Goal: Task Accomplishment & Management: Manage account settings

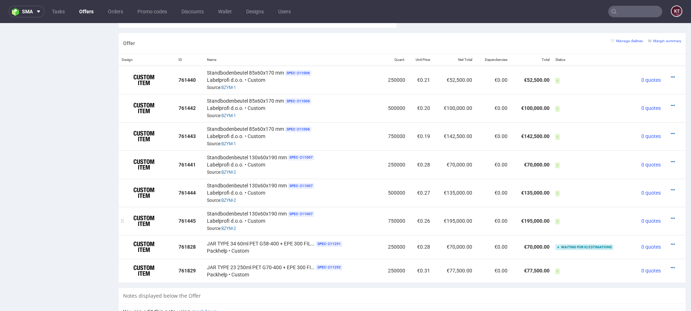
scroll to position [433, 0]
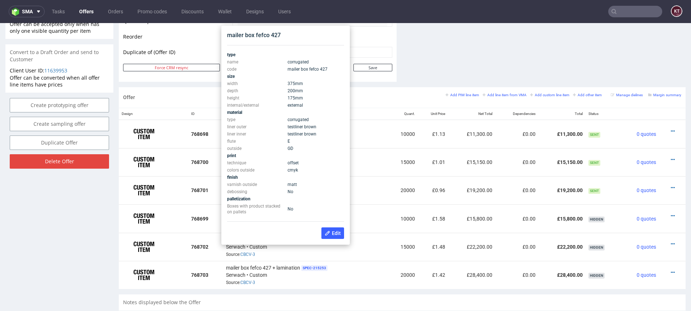
scroll to position [366, 0]
click at [361, 90] on div "Offer Add PIM line item Add line item from VMA Add custom line item Add other i…" at bounding box center [402, 97] width 567 height 21
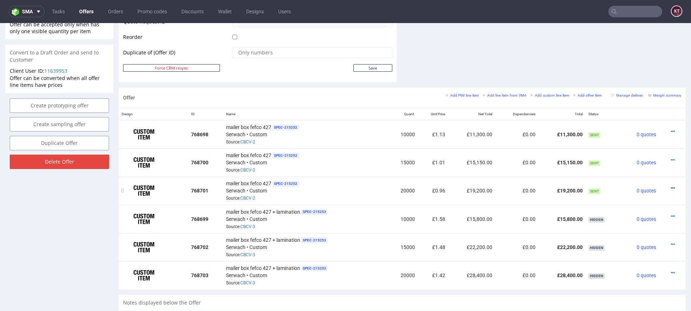
click at [671, 187] on icon at bounding box center [673, 187] width 4 height 5
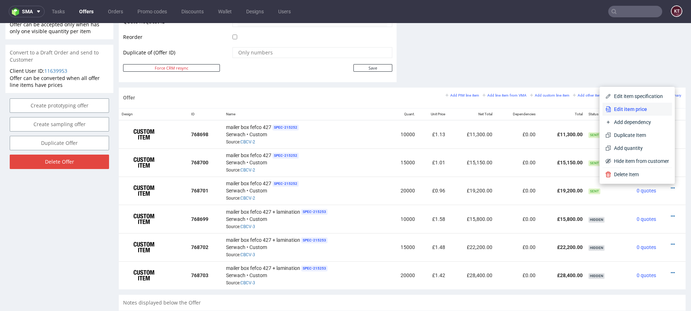
click at [647, 111] on span "Edit item price" at bounding box center [640, 108] width 58 height 7
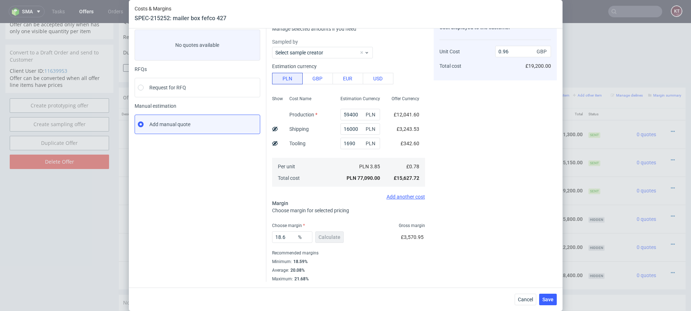
scroll to position [0, 0]
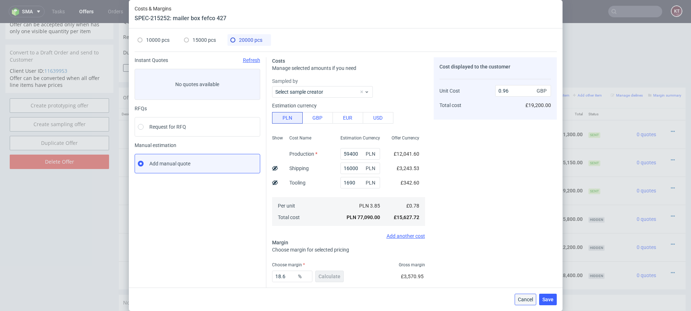
click at [529, 298] on span "Cancel" at bounding box center [525, 299] width 15 height 5
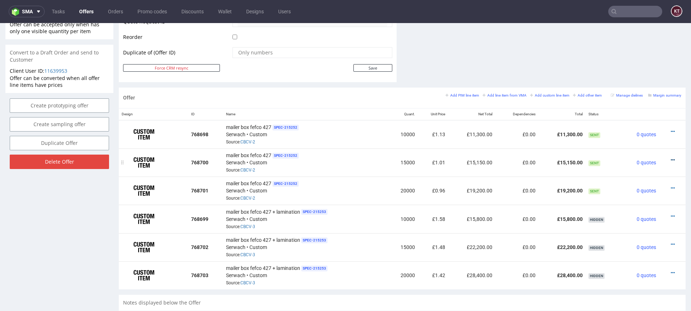
click at [671, 159] on icon at bounding box center [673, 159] width 4 height 5
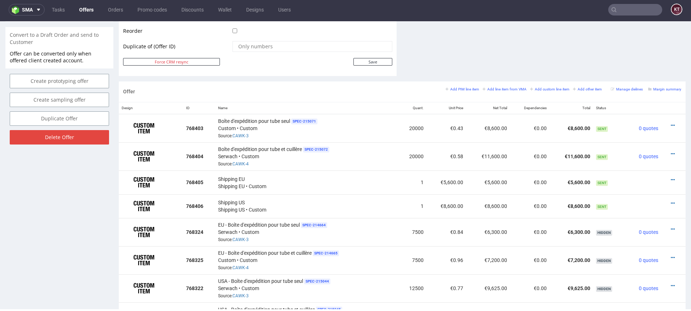
scroll to position [349, 0]
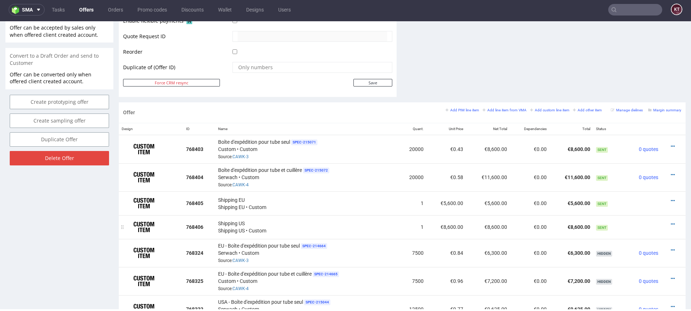
click at [247, 220] on div "Shipping US Shipping [GEOGRAPHIC_DATA] • Custom" at bounding box center [306, 226] width 177 height 15
click at [282, 224] on div "Shipping US Shipping US • Custom" at bounding box center [306, 226] width 177 height 15
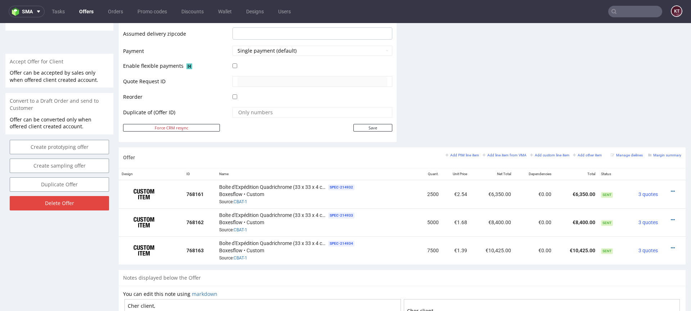
scroll to position [307, 0]
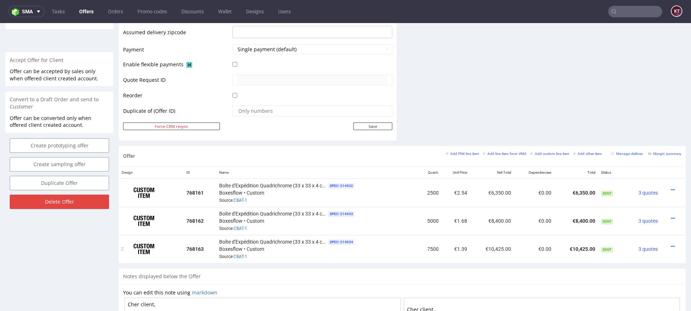
click at [313, 250] on div "Boîte d'Expédition Quadrichrome (33 x 33 x 4 cm) SPEC- 214934 Boxesflow • Custo…" at bounding box center [316, 249] width 195 height 22
click at [251, 245] on div "Boîte d'Expédition Quadrichrome (33 x 33 x 4 cm) SPEC- 214934 Boxesflow • Custo…" at bounding box center [316, 249] width 195 height 22
click at [286, 245] on span "Boîte d'Expédition Quadrichrome (33 x 33 x 4 cm)" at bounding box center [273, 241] width 108 height 7
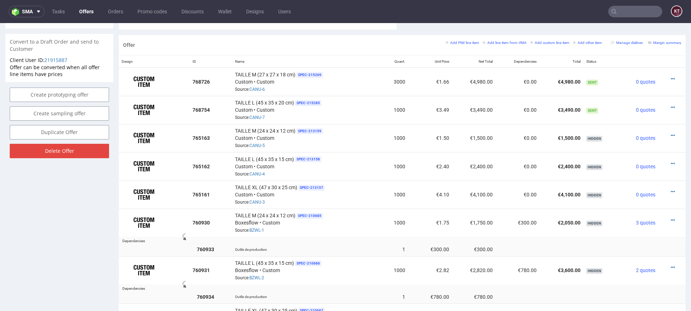
scroll to position [418, 0]
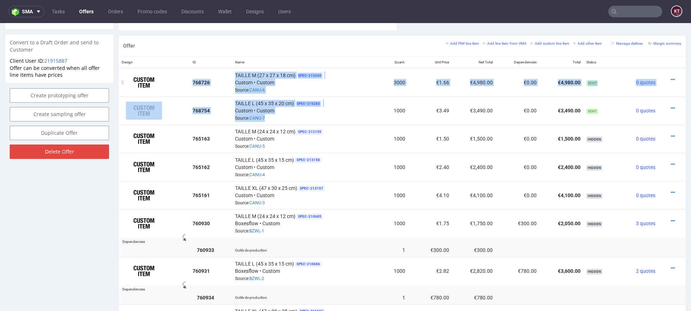
drag, startPoint x: 320, startPoint y: 116, endPoint x: 217, endPoint y: 79, distance: 109.2
click at [375, 96] on td "TAILLE L (45 x 35 x 20 cm) SPEC- 215285 Custom • Custom Source: CANU-7" at bounding box center [306, 110] width 149 height 28
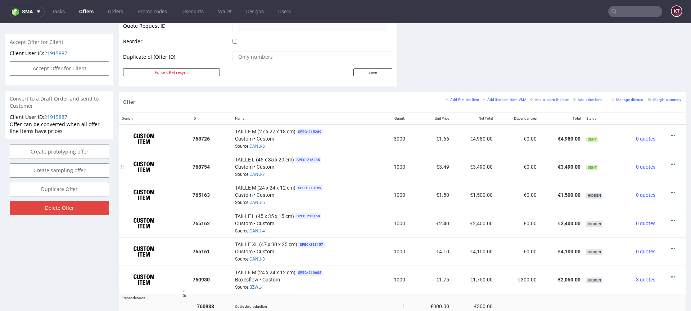
scroll to position [358, 0]
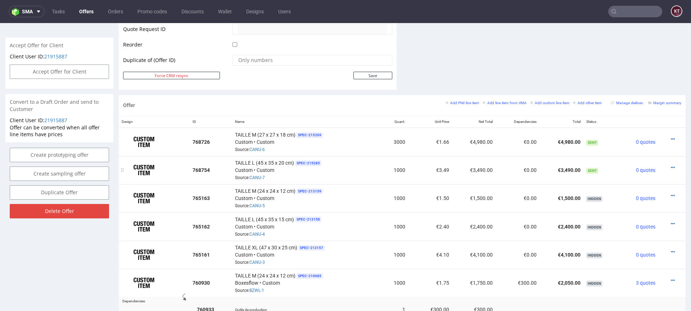
click at [401, 161] on td "1000" at bounding box center [395, 170] width 27 height 28
click at [403, 172] on td "1000" at bounding box center [395, 170] width 27 height 28
click at [513, 169] on td "€0.00" at bounding box center [518, 170] width 44 height 28
click at [489, 172] on td "€3,490.00" at bounding box center [474, 170] width 44 height 28
click at [484, 172] on td "€3,490.00" at bounding box center [474, 170] width 44 height 28
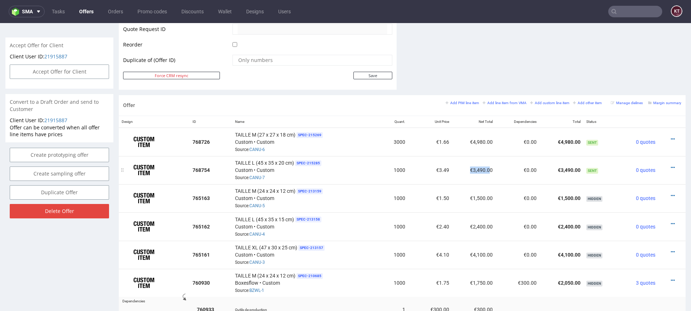
drag, startPoint x: 486, startPoint y: 172, endPoint x: 461, endPoint y: 171, distance: 24.9
click at [461, 171] on td "€3,490.00" at bounding box center [474, 170] width 44 height 28
click at [496, 166] on td "€0.00" at bounding box center [518, 170] width 44 height 28
click at [509, 169] on td "€0.00" at bounding box center [518, 170] width 44 height 28
click at [547, 168] on td "€3,490.00" at bounding box center [562, 170] width 44 height 28
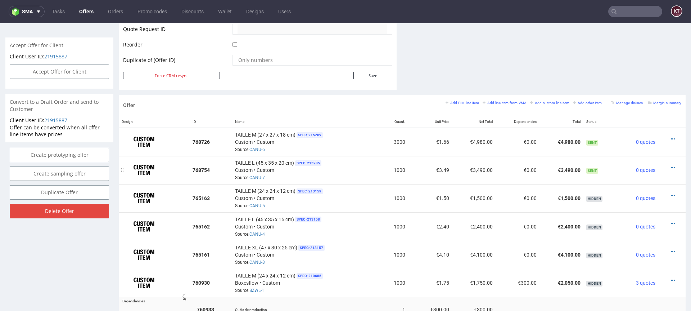
click at [369, 168] on div "TAILLE L (45 x 35 x 20 cm) SPEC- 215285 Custom • Custom Source: CANU-7" at bounding box center [307, 170] width 144 height 22
click at [437, 174] on td "€3.49" at bounding box center [430, 170] width 44 height 28
click at [467, 173] on td "€3,490.00" at bounding box center [474, 170] width 44 height 28
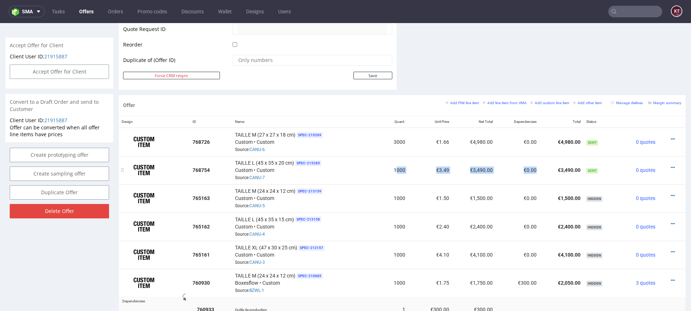
drag, startPoint x: 395, startPoint y: 170, endPoint x: 513, endPoint y: 175, distance: 117.9
click at [513, 175] on tr "768754 TAILLE L (45 x 35 x 20 cm) SPEC- 215285 Custom • Custom Source: CANU-7 1…" at bounding box center [402, 170] width 567 height 28
click at [448, 170] on td "€3.49" at bounding box center [430, 170] width 44 height 28
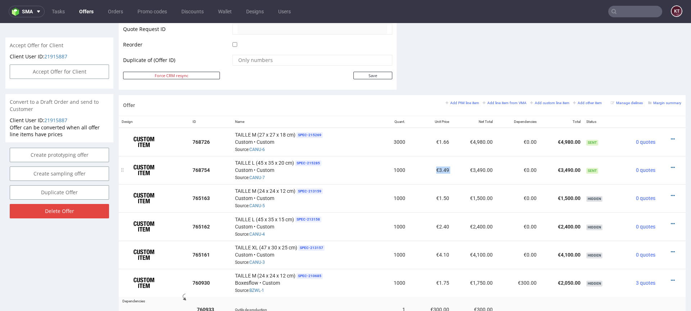
click at [472, 168] on td "€3,490.00" at bounding box center [474, 170] width 44 height 28
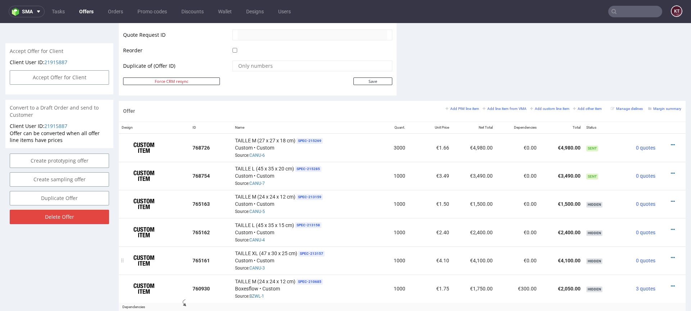
scroll to position [353, 0]
click at [671, 144] on icon at bounding box center [673, 143] width 4 height 5
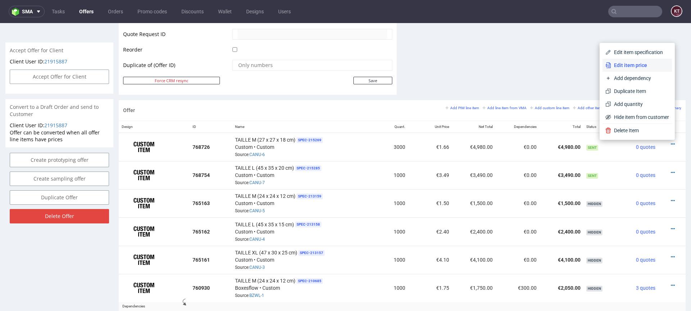
click at [648, 64] on span "Edit item price" at bounding box center [640, 65] width 58 height 7
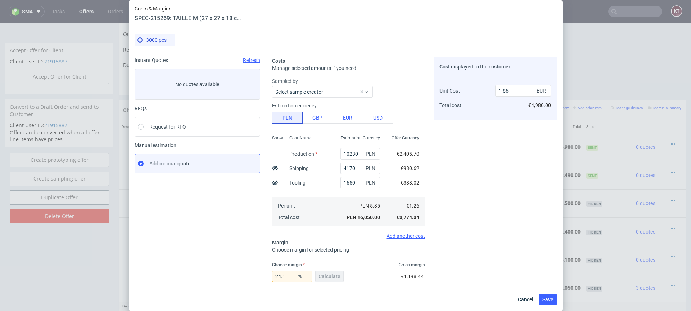
scroll to position [77, 0]
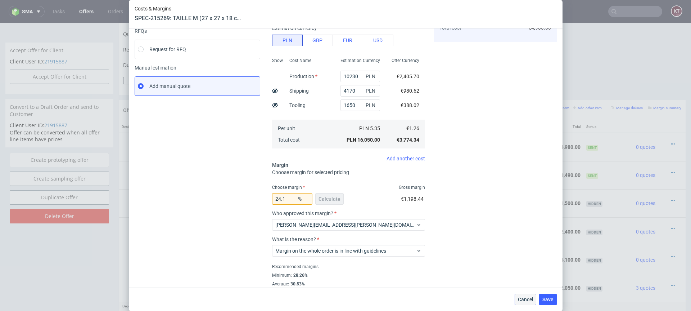
click at [531, 298] on span "Cancel" at bounding box center [525, 299] width 15 height 5
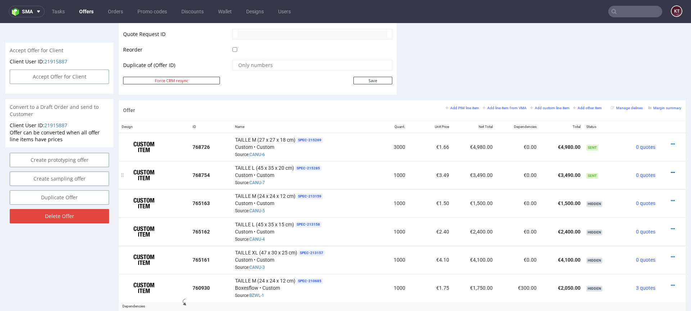
click at [671, 170] on icon at bounding box center [673, 172] width 4 height 5
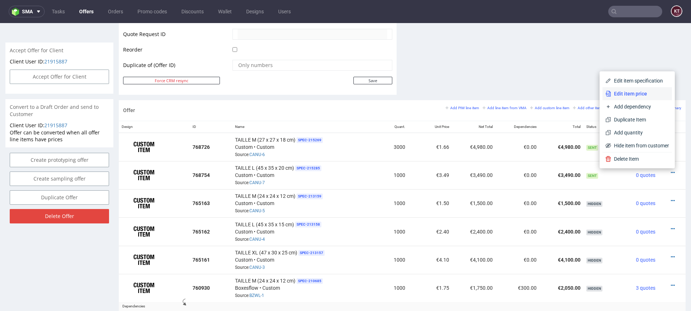
click at [626, 90] on span "Edit item price" at bounding box center [640, 93] width 58 height 7
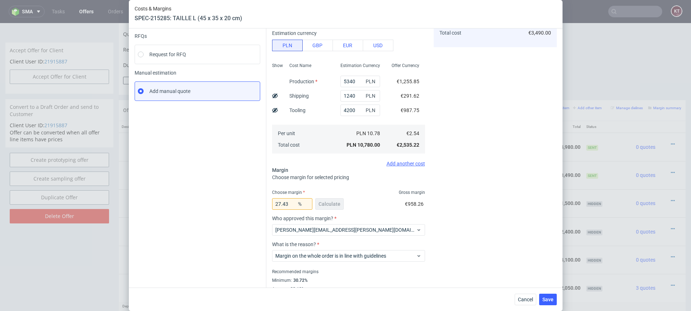
scroll to position [91, 0]
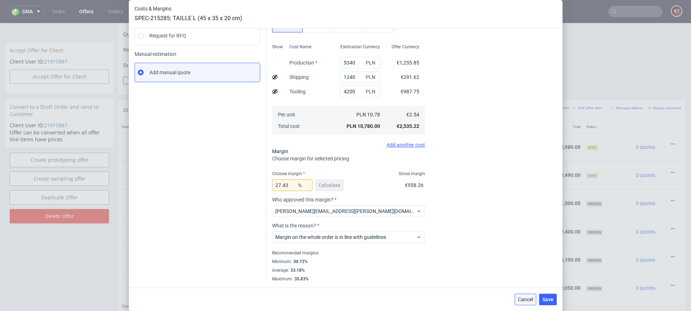
click at [532, 299] on span "Cancel" at bounding box center [525, 299] width 15 height 5
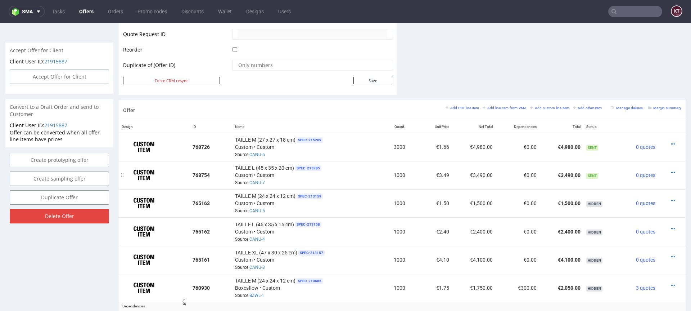
click at [445, 173] on td "€3.49" at bounding box center [430, 175] width 44 height 28
drag, startPoint x: 422, startPoint y: 177, endPoint x: 454, endPoint y: 174, distance: 32.5
click at [454, 175] on tr "768754 TAILLE L (45 x 35 x 20 cm) SPEC- 215285 Custom • Custom Source: CANU-7 1…" at bounding box center [402, 175] width 567 height 28
click at [454, 174] on td "€3,490.00" at bounding box center [474, 175] width 44 height 28
click at [478, 174] on td "€3,490.00" at bounding box center [474, 175] width 44 height 28
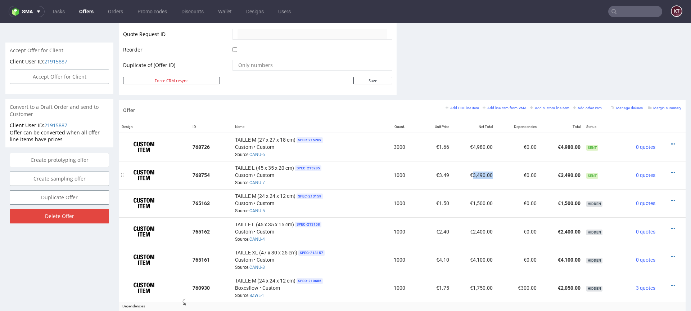
click at [478, 174] on td "€3,490.00" at bounding box center [474, 175] width 44 height 28
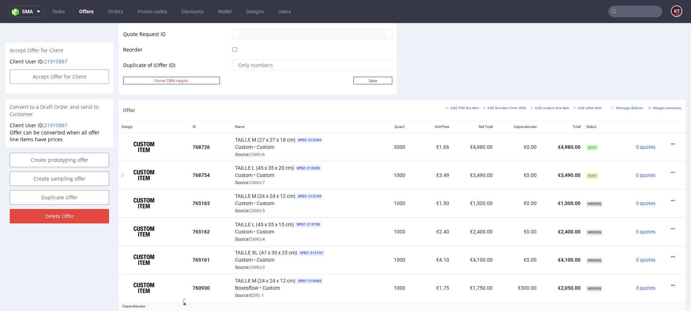
click at [374, 179] on div "TAILLE L (45 x 35 x 20 cm) SPEC- 215285 Custom • Custom Source: CANU-7" at bounding box center [307, 175] width 144 height 22
click at [446, 172] on td "€3.49" at bounding box center [430, 175] width 44 height 28
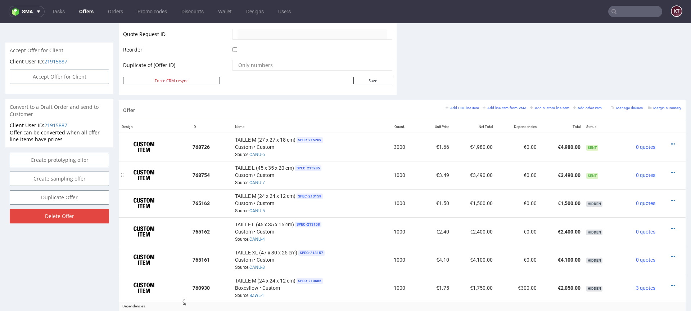
click at [472, 172] on td "€3,490.00" at bounding box center [474, 175] width 44 height 28
click at [487, 163] on td "€3,490.00" at bounding box center [474, 175] width 44 height 28
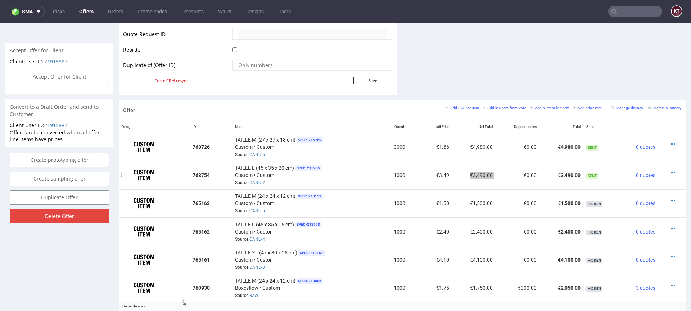
click at [487, 163] on td "€3,490.00" at bounding box center [474, 175] width 44 height 28
click at [480, 172] on td "€3,490.00" at bounding box center [474, 175] width 44 height 28
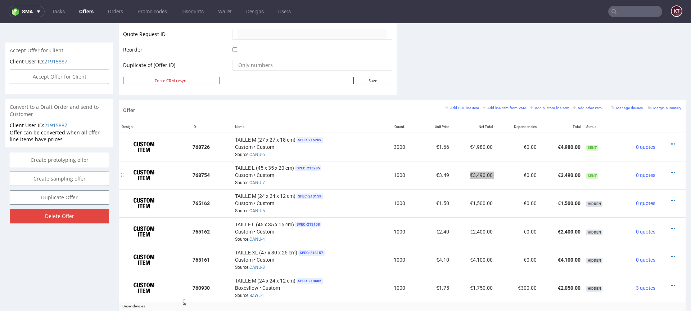
click at [496, 175] on td "€0.00" at bounding box center [518, 175] width 44 height 28
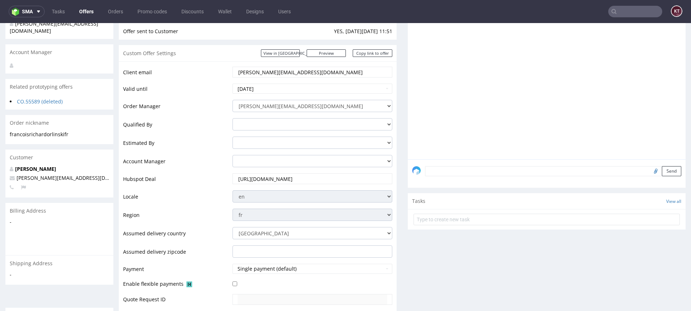
scroll to position [0, 0]
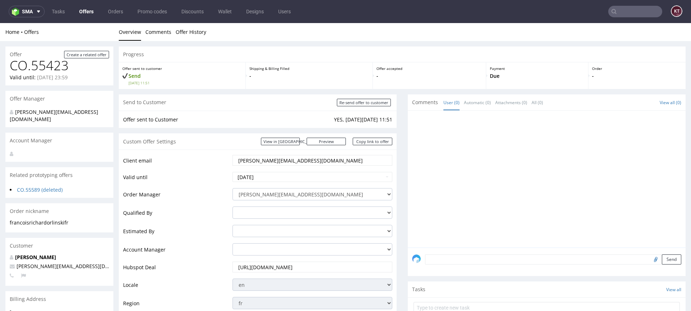
click at [317, 158] on input "francois@richardorlinski.fr" at bounding box center [313, 160] width 150 height 10
click at [560, 69] on p "Payment" at bounding box center [537, 68] width 95 height 5
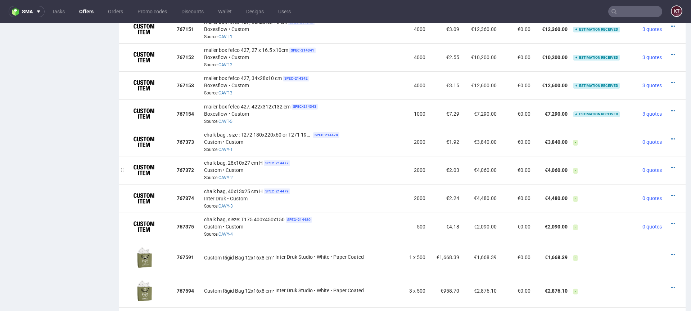
scroll to position [496, 0]
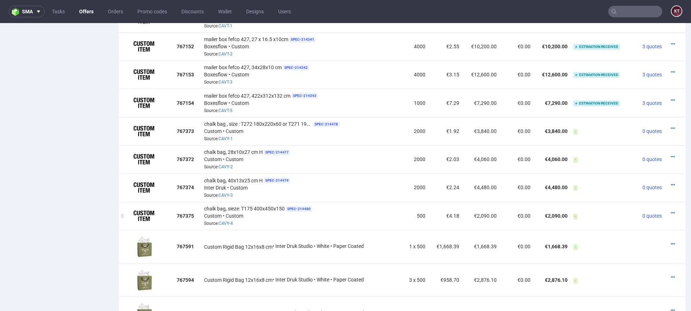
click at [588, 214] on td "-" at bounding box center [603, 216] width 64 height 28
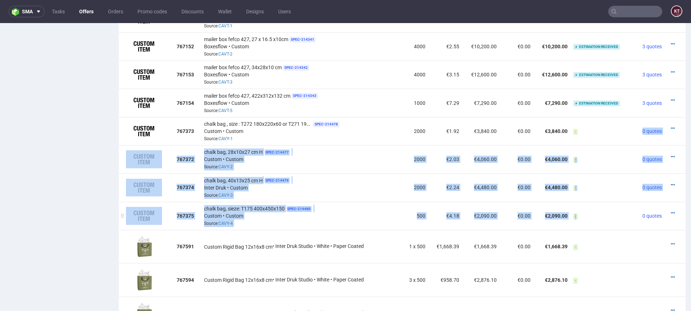
drag, startPoint x: 582, startPoint y: 130, endPoint x: 583, endPoint y: 228, distance: 97.9
click at [583, 228] on table "Design ID Name Quant. Unit Price Net Total Dependencies Total Status 767151 mai…" at bounding box center [402, 194] width 567 height 404
click at [623, 209] on td "-" at bounding box center [603, 216] width 64 height 28
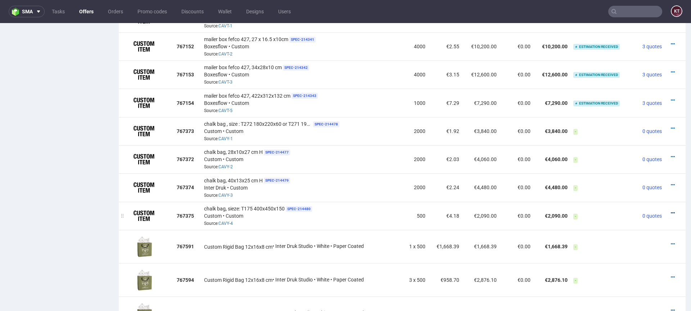
click at [671, 210] on icon at bounding box center [673, 212] width 4 height 5
click at [671, 128] on icon at bounding box center [673, 128] width 4 height 5
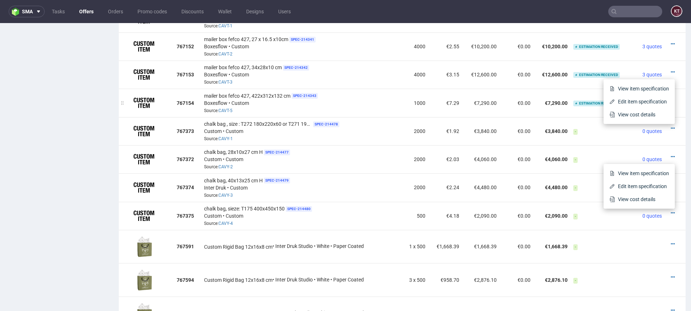
click at [376, 105] on div "mailer box fefco 427, 422x312x132 cm SPEC- 214343 Boxesflow • Custom Source: CA…" at bounding box center [301, 102] width 195 height 22
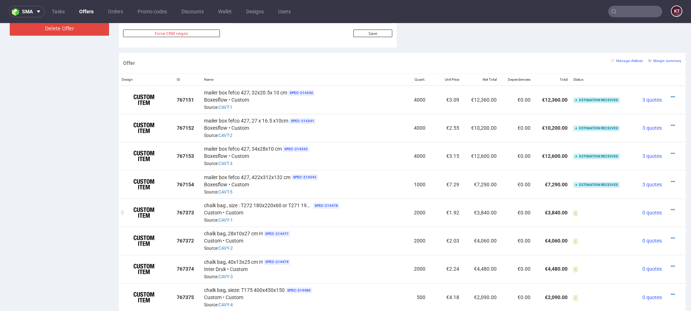
scroll to position [413, 0]
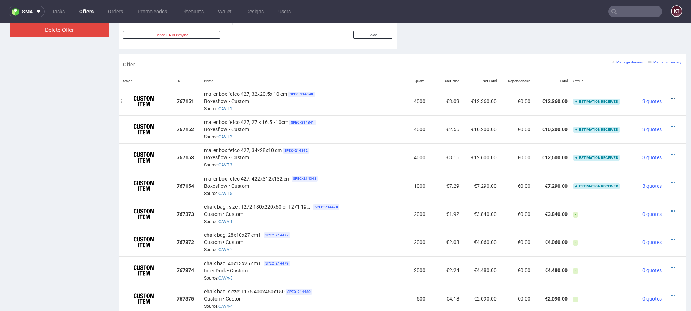
click at [671, 99] on icon at bounding box center [673, 98] width 4 height 5
click at [636, 69] on span "Edit item specification" at bounding box center [642, 71] width 54 height 7
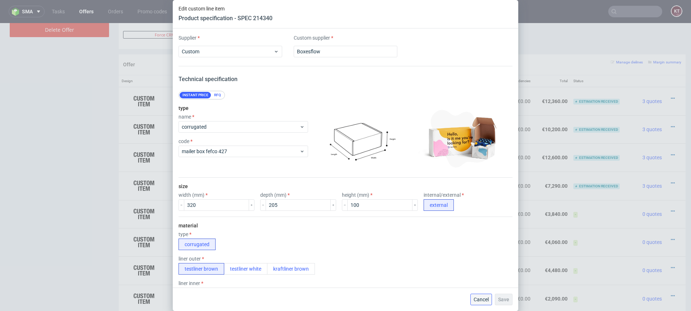
click at [481, 303] on button "Cancel" at bounding box center [482, 299] width 22 height 12
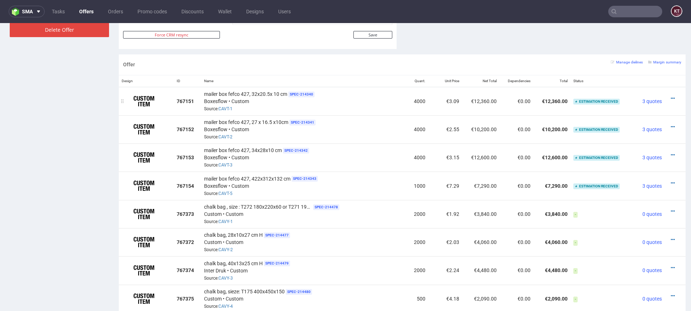
click at [668, 95] on div at bounding box center [673, 98] width 11 height 7
click at [671, 98] on icon at bounding box center [673, 98] width 4 height 5
click at [670, 125] on div at bounding box center [673, 126] width 11 height 7
click at [671, 126] on icon at bounding box center [673, 126] width 4 height 5
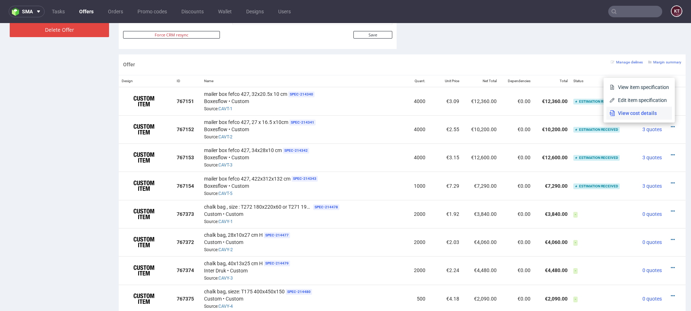
click at [653, 115] on span "View cost details" at bounding box center [642, 112] width 54 height 7
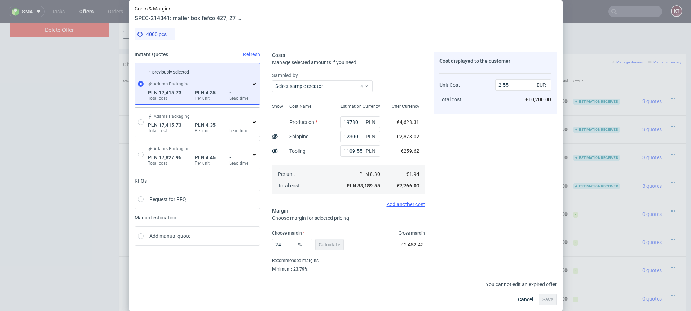
scroll to position [0, 0]
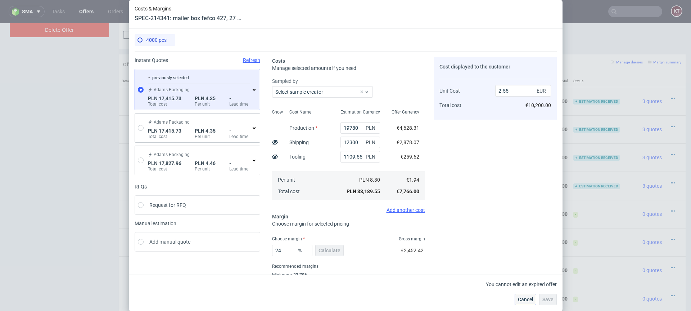
click at [517, 297] on button "Cancel" at bounding box center [526, 299] width 22 height 12
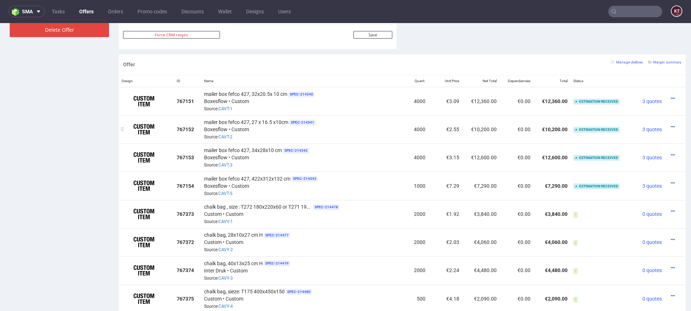
click at [671, 127] on div at bounding box center [673, 126] width 11 height 7
click at [669, 127] on div at bounding box center [673, 126] width 11 height 7
click at [668, 125] on div at bounding box center [673, 126] width 11 height 7
click at [671, 126] on icon at bounding box center [673, 126] width 4 height 5
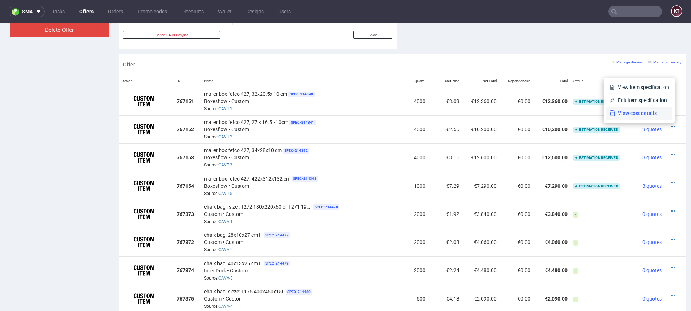
click at [637, 113] on span "View cost details" at bounding box center [642, 112] width 54 height 7
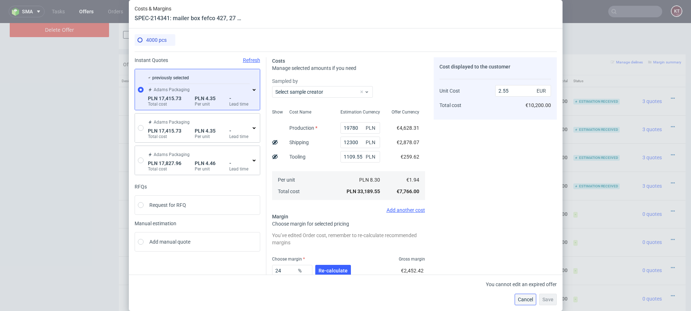
click at [525, 300] on span "Cancel" at bounding box center [525, 299] width 15 height 5
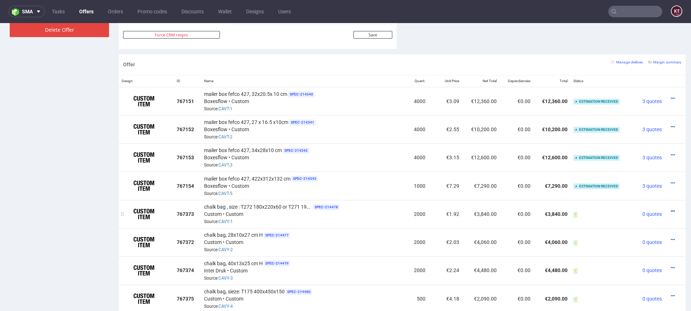
click at [671, 211] on icon at bounding box center [673, 210] width 4 height 5
click at [394, 219] on div "chalk bag , size : T272 180x220x60 or T271 190x250x110 height SPEC- 214478 Cust…" at bounding box center [301, 214] width 195 height 22
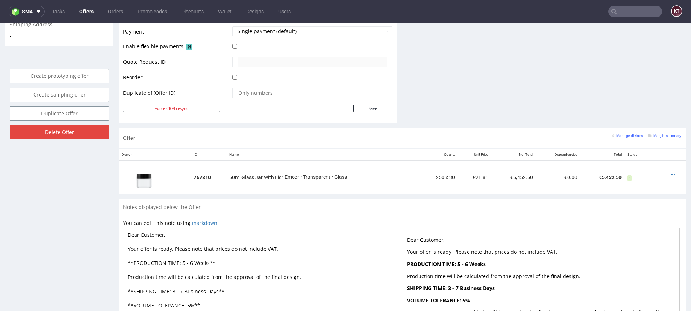
scroll to position [340, 0]
